Goal: Information Seeking & Learning: Learn about a topic

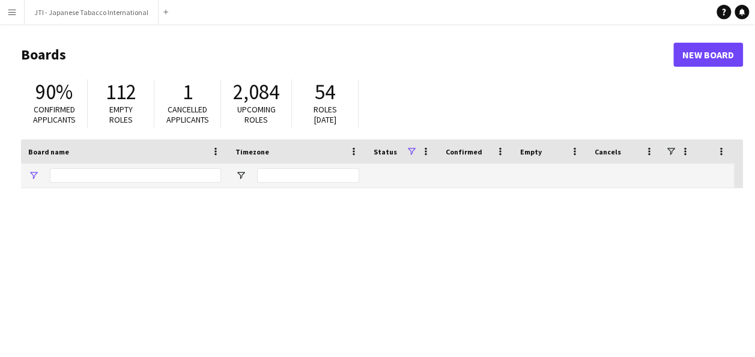
type input "***"
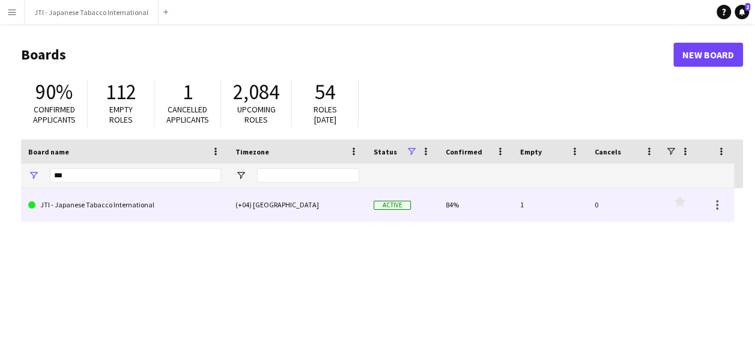
click at [165, 207] on link "JTI - Japanese Tabacco International" at bounding box center [124, 205] width 193 height 34
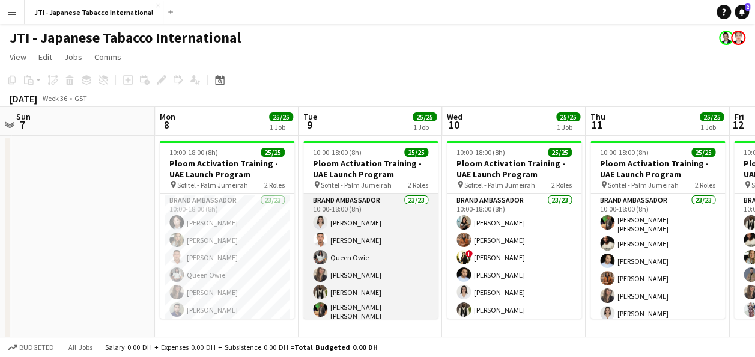
scroll to position [0, 420]
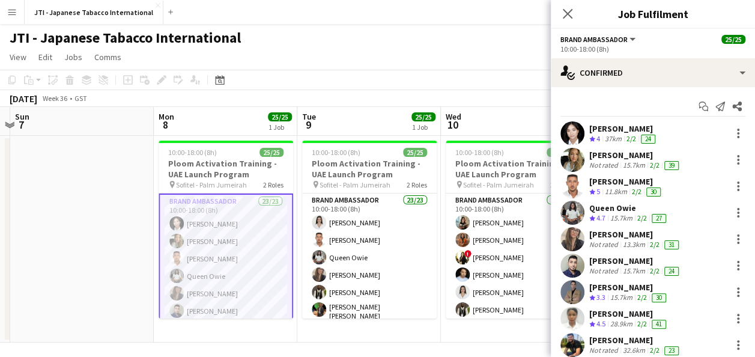
click at [623, 125] on div "[PERSON_NAME]" at bounding box center [623, 128] width 68 height 11
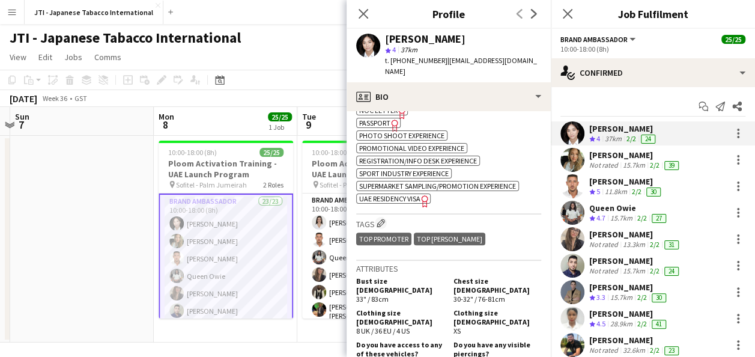
scroll to position [680, 0]
click at [396, 193] on span "UAE Residency Visa" at bounding box center [389, 197] width 61 height 9
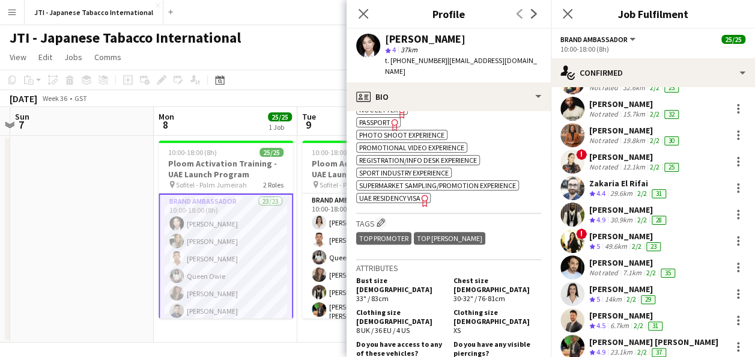
scroll to position [268, 0]
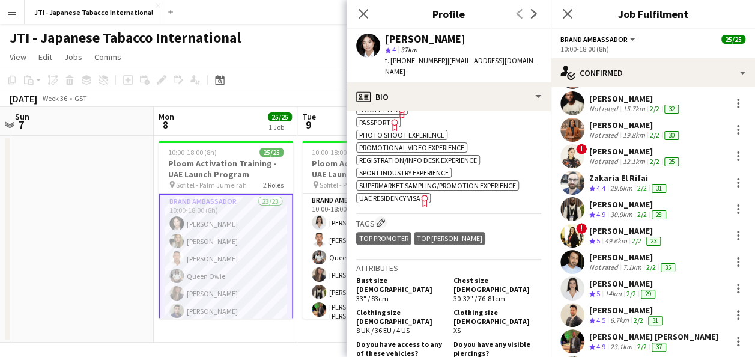
click at [591, 234] on div "[PERSON_NAME]" at bounding box center [626, 230] width 74 height 11
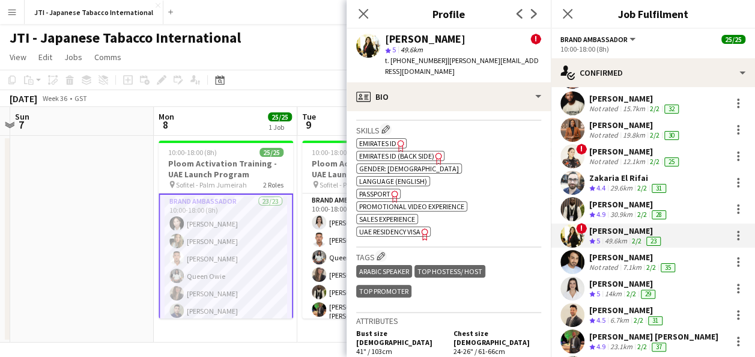
scroll to position [639, 0]
click at [414, 229] on span "UAE Residency Visa" at bounding box center [389, 230] width 61 height 9
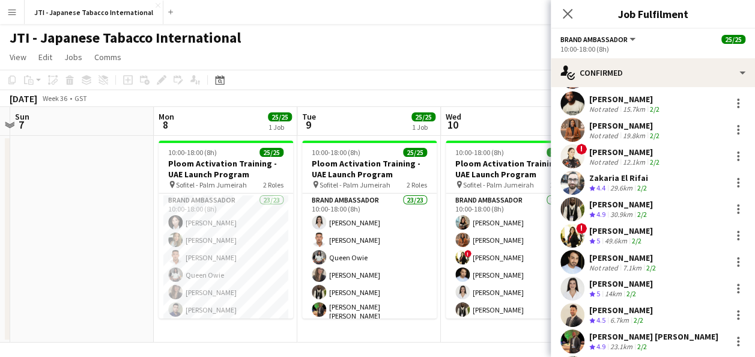
click at [624, 208] on div "[PERSON_NAME]" at bounding box center [621, 204] width 64 height 11
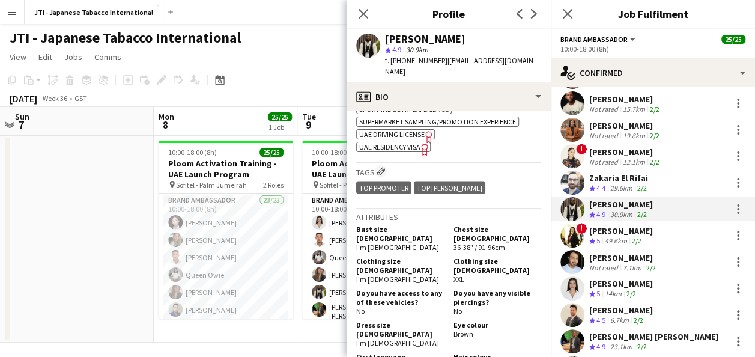
scroll to position [1135, 0]
click at [388, 149] on span "UAE Residency Visa" at bounding box center [389, 146] width 61 height 9
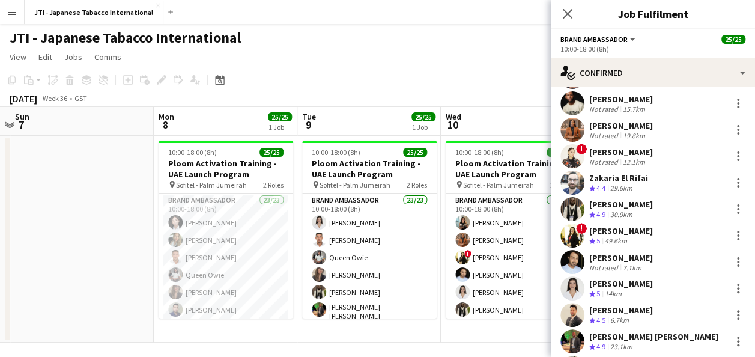
click at [444, 65] on app-page-menu "View Day view expanded Day view collapsed Month view Date picker Jump to [DATE]…" at bounding box center [377, 58] width 755 height 23
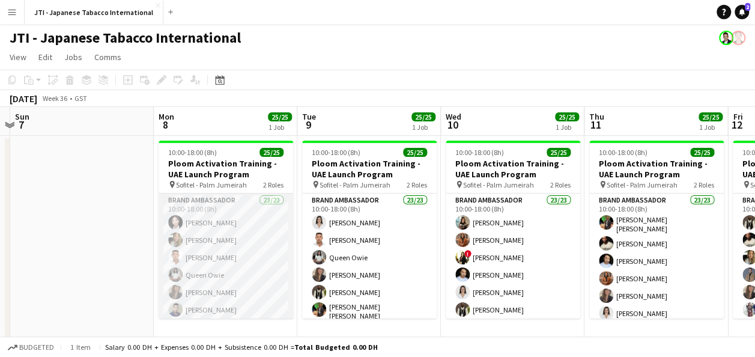
drag, startPoint x: 235, startPoint y: 267, endPoint x: 203, endPoint y: 267, distance: 31.8
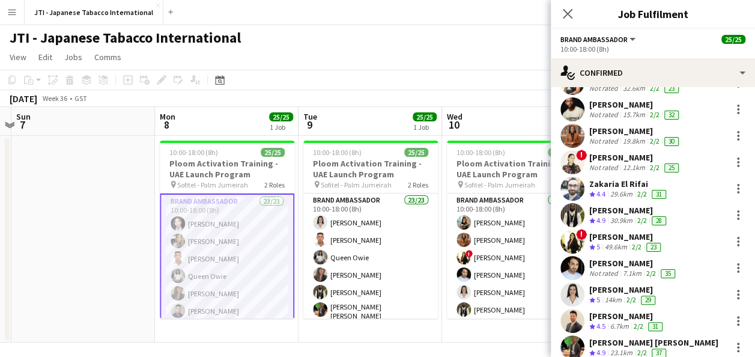
scroll to position [272, 0]
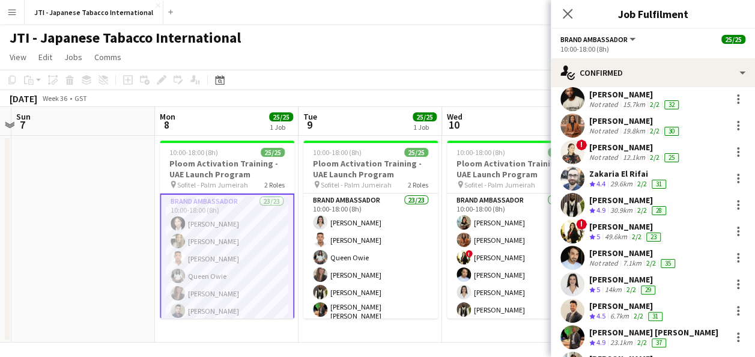
click at [625, 231] on div "[PERSON_NAME]" at bounding box center [626, 226] width 74 height 11
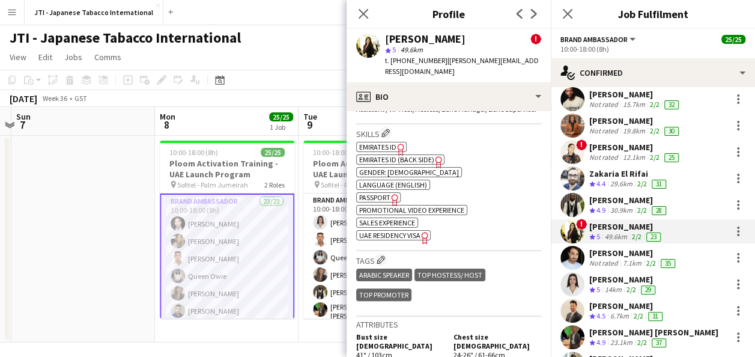
scroll to position [636, 0]
drag, startPoint x: 419, startPoint y: 232, endPoint x: 400, endPoint y: 15, distance: 217.5
click at [400, 15] on h3 "Profile" at bounding box center [448, 14] width 204 height 16
click at [363, 10] on icon "Close pop-in" at bounding box center [362, 13] width 11 height 11
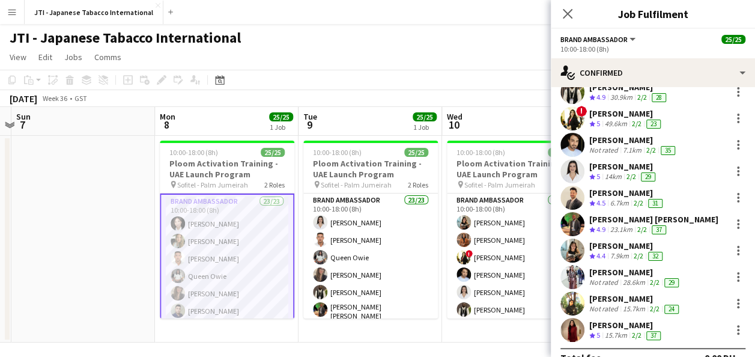
scroll to position [405, 0]
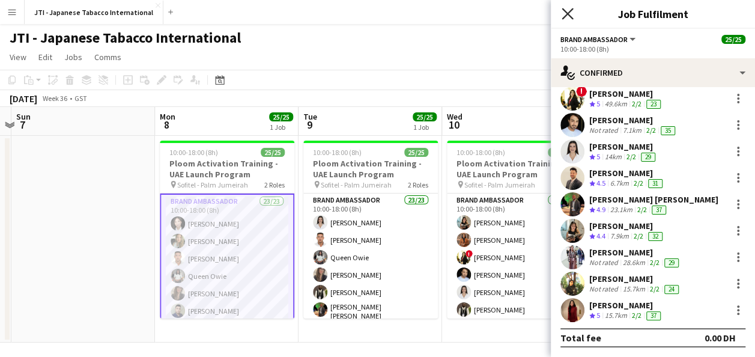
click at [568, 14] on icon "Close pop-in" at bounding box center [566, 13] width 11 height 11
